Goal: Use online tool/utility: Utilize a website feature to perform a specific function

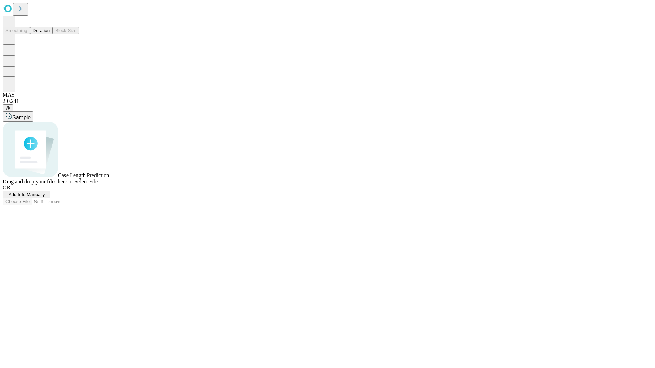
click at [98, 185] on span "Select File" at bounding box center [85, 182] width 23 height 6
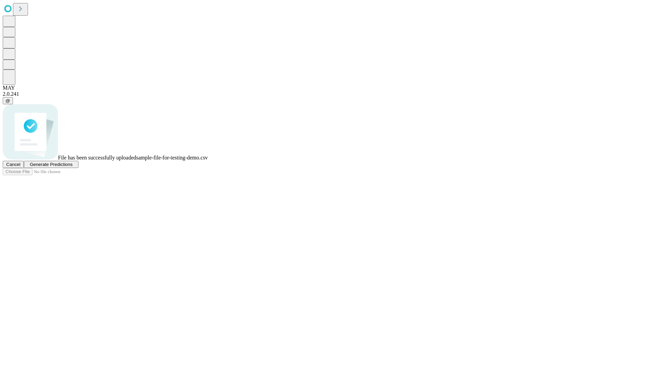
click at [72, 167] on span "Generate Predictions" at bounding box center [51, 164] width 43 height 5
